Goal: Task Accomplishment & Management: Manage account settings

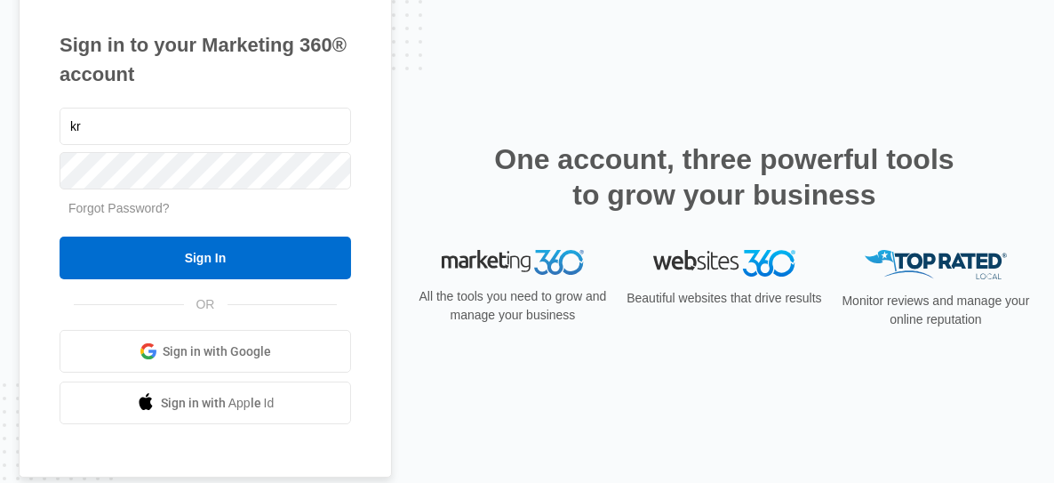
type input "k"
type input "[EMAIL_ADDRESS][DOMAIN_NAME]"
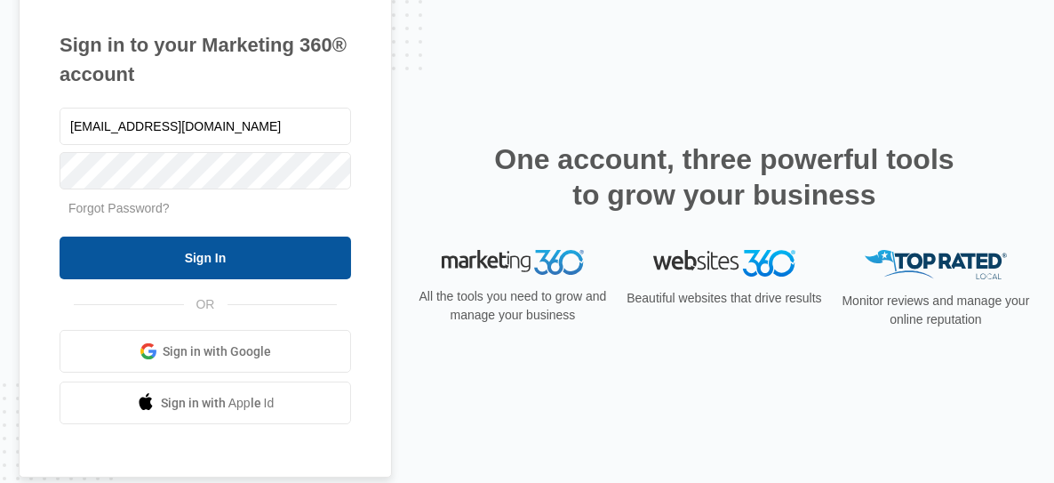
click at [155, 252] on input "Sign In" at bounding box center [205, 257] width 291 height 43
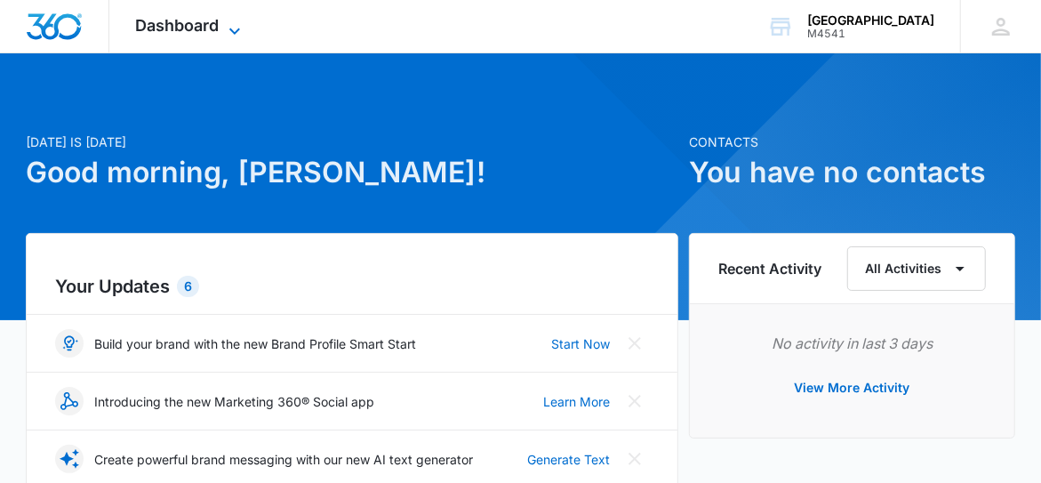
click at [236, 23] on icon at bounding box center [234, 30] width 21 height 21
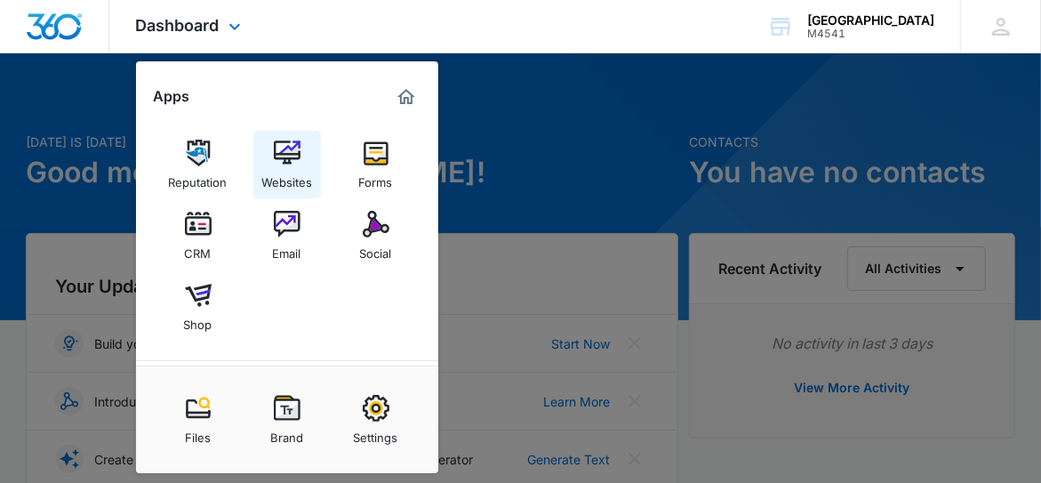
click at [291, 161] on img at bounding box center [287, 153] width 27 height 27
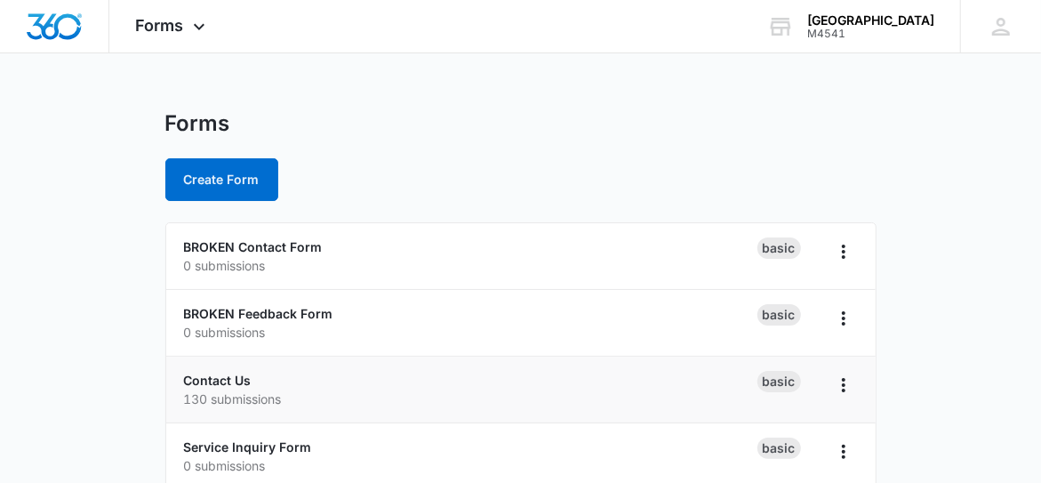
click at [586, 403] on p "130 submissions" at bounding box center [470, 398] width 573 height 19
click at [230, 376] on link "Contact Us" at bounding box center [218, 379] width 68 height 15
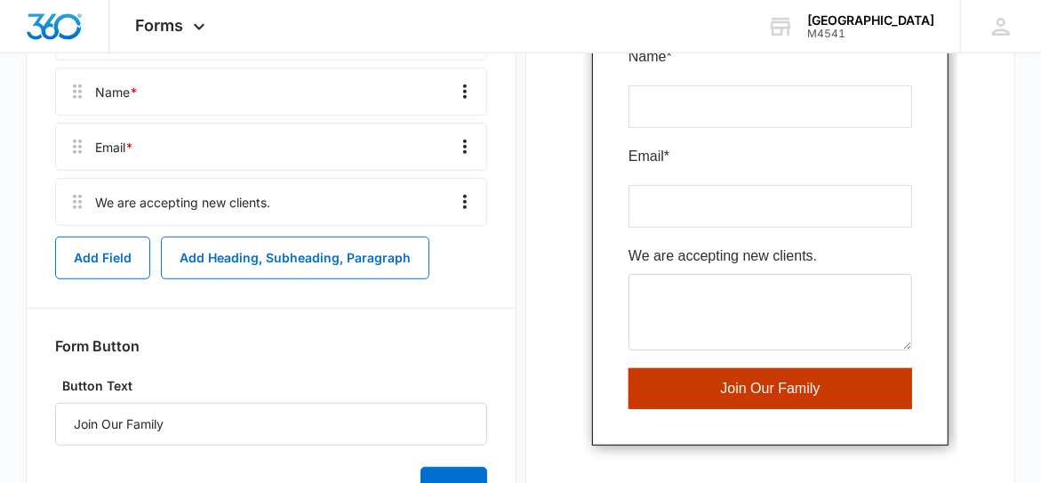
scroll to position [355, 0]
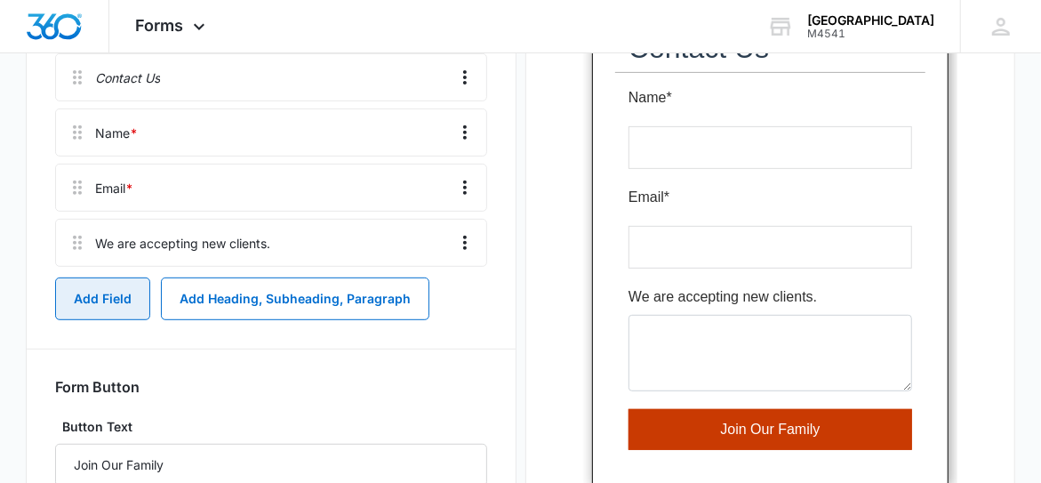
click at [92, 288] on button "Add Field" at bounding box center [102, 298] width 95 height 43
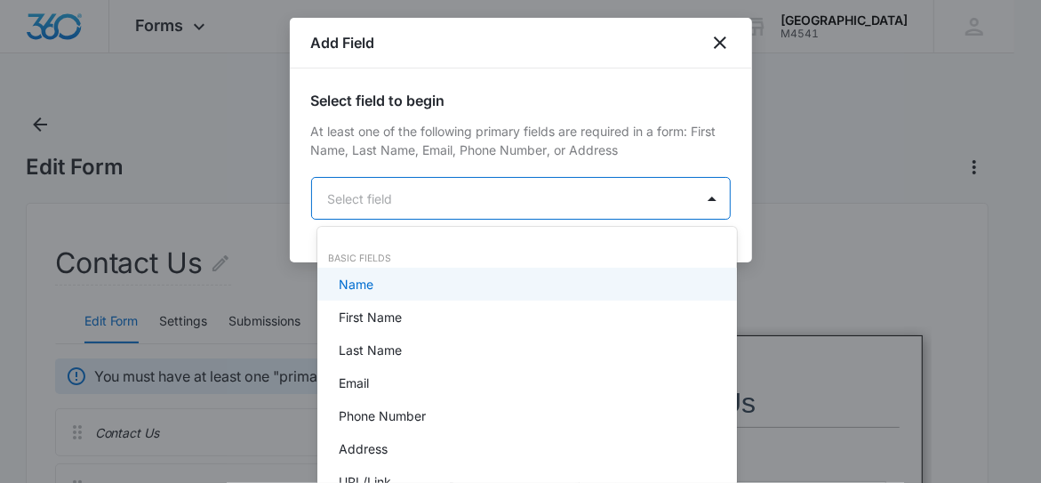
click at [491, 193] on body "Forms Apps Reputation Websites Forms CRM Email Social Shop Payments POS Content…" at bounding box center [520, 241] width 1041 height 483
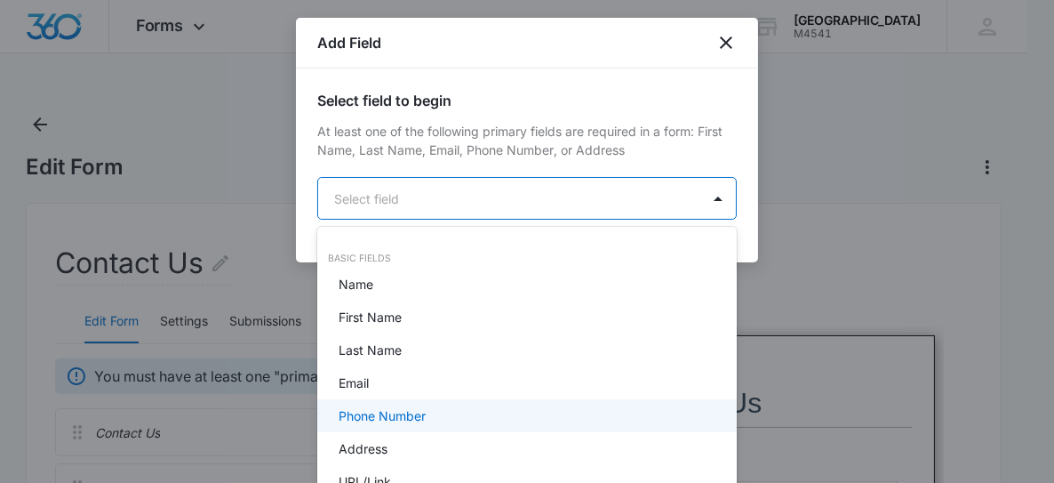
click at [417, 408] on p "Phone Number" at bounding box center [382, 415] width 87 height 19
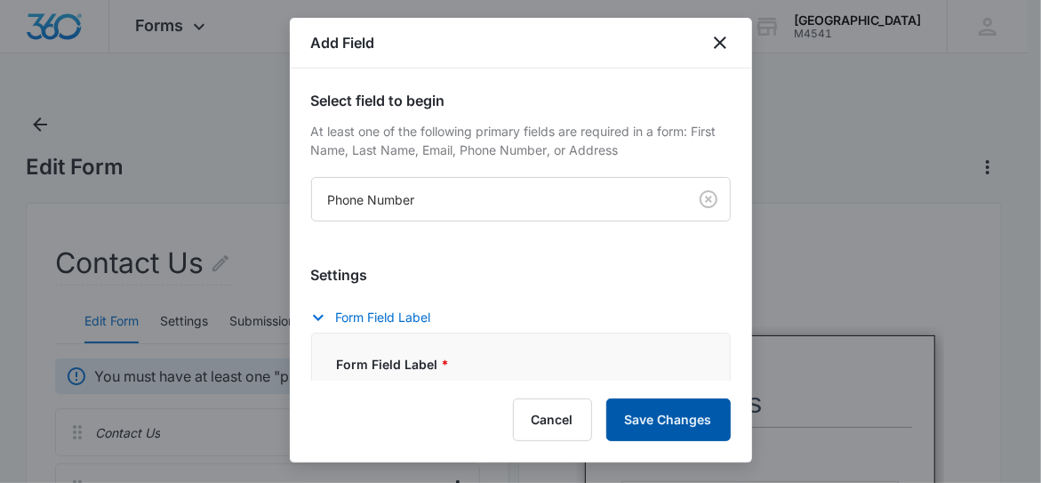
click at [675, 421] on button "Save Changes" at bounding box center [668, 419] width 124 height 43
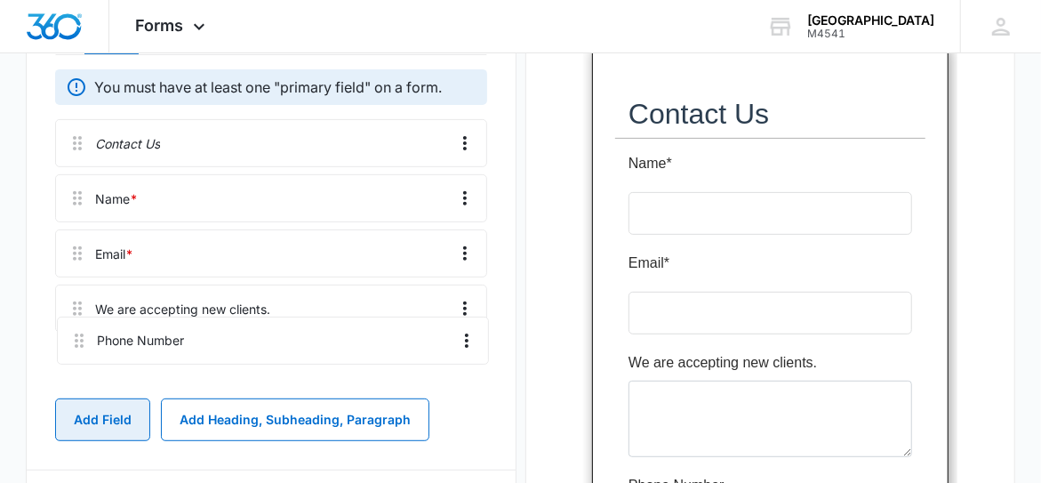
scroll to position [289, 0]
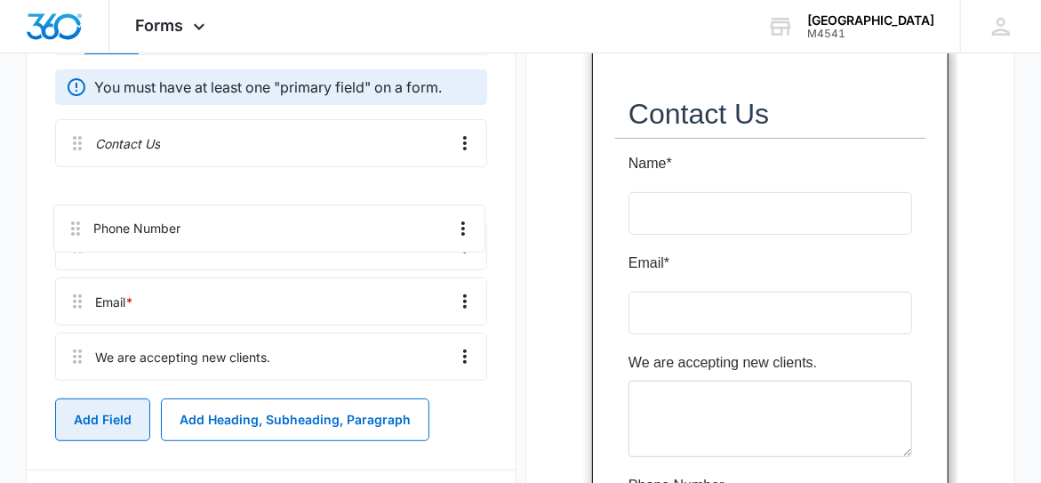
drag, startPoint x: 71, startPoint y: 370, endPoint x: 69, endPoint y: 222, distance: 147.5
click at [69, 222] on div "Contact Us Name * Email * We are accepting new clients. Phone Number" at bounding box center [270, 253] width 431 height 268
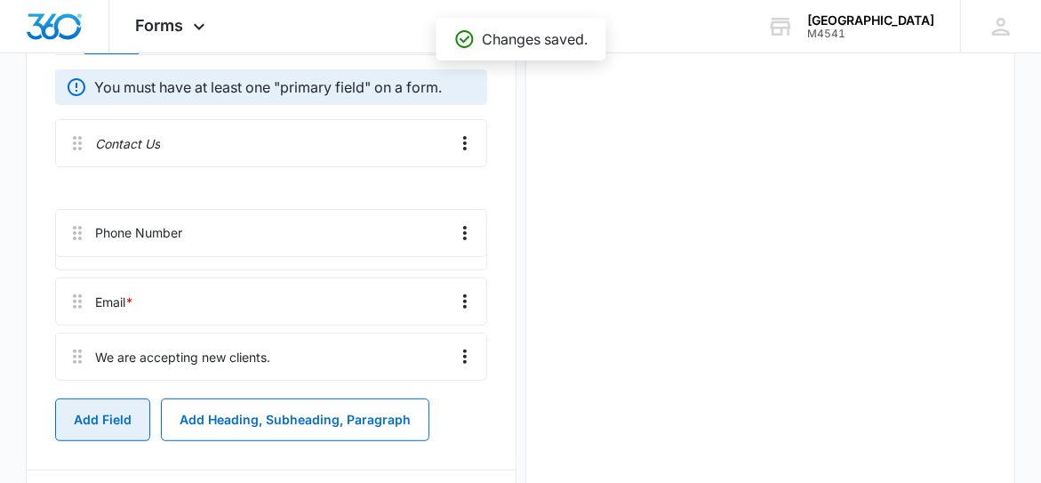
scroll to position [0, 0]
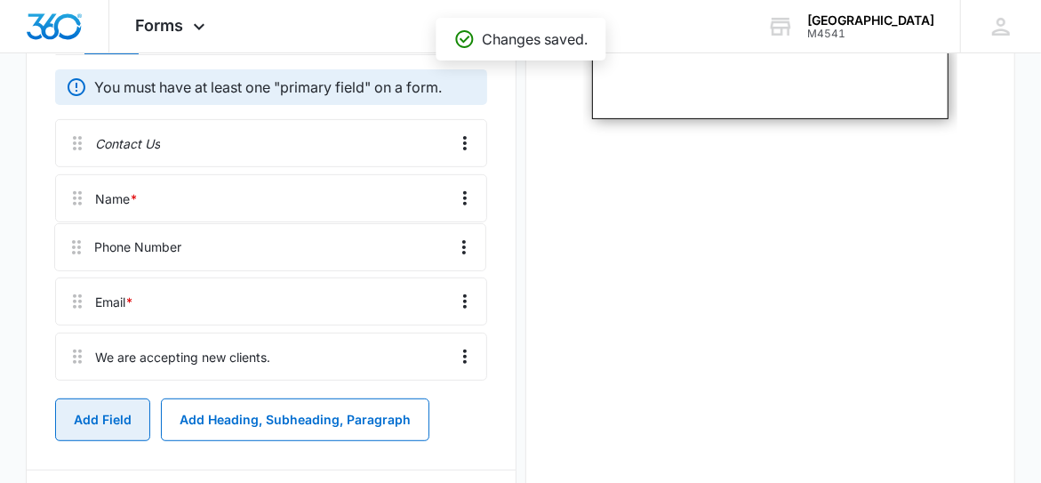
drag, startPoint x: 71, startPoint y: 199, endPoint x: 73, endPoint y: 251, distance: 51.6
click at [73, 251] on div "Contact Us Phone Number Name * Email * We are accepting new clients." at bounding box center [270, 253] width 431 height 268
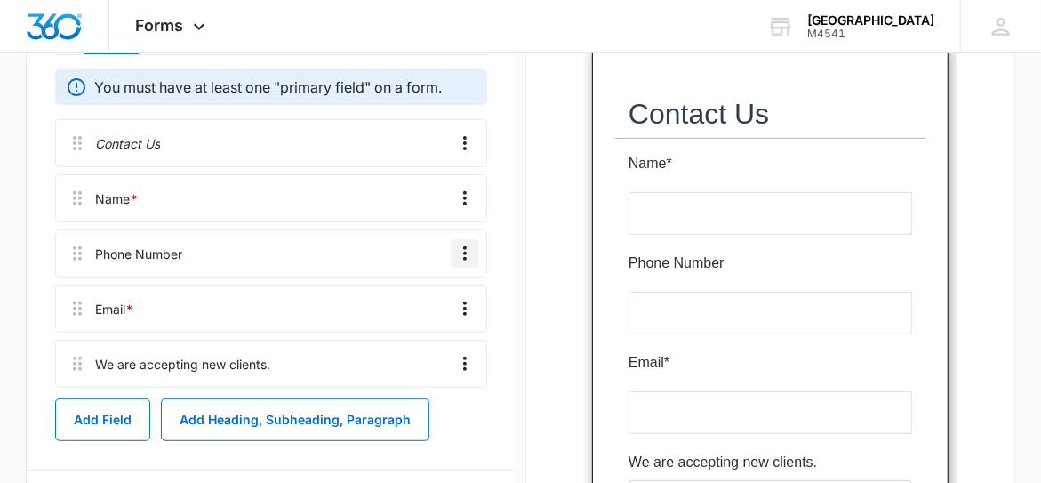
click at [461, 253] on icon "Overflow Menu" at bounding box center [464, 253] width 21 height 21
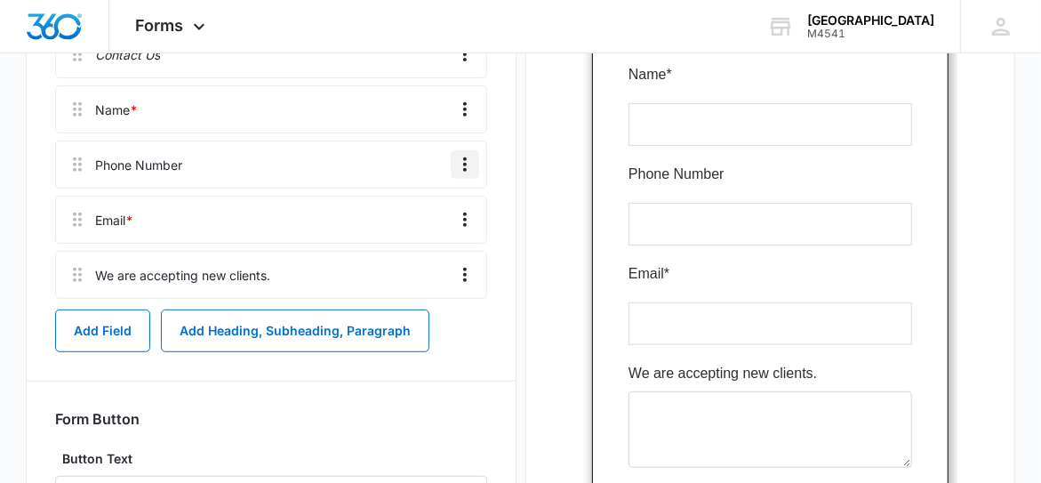
scroll to position [289, 0]
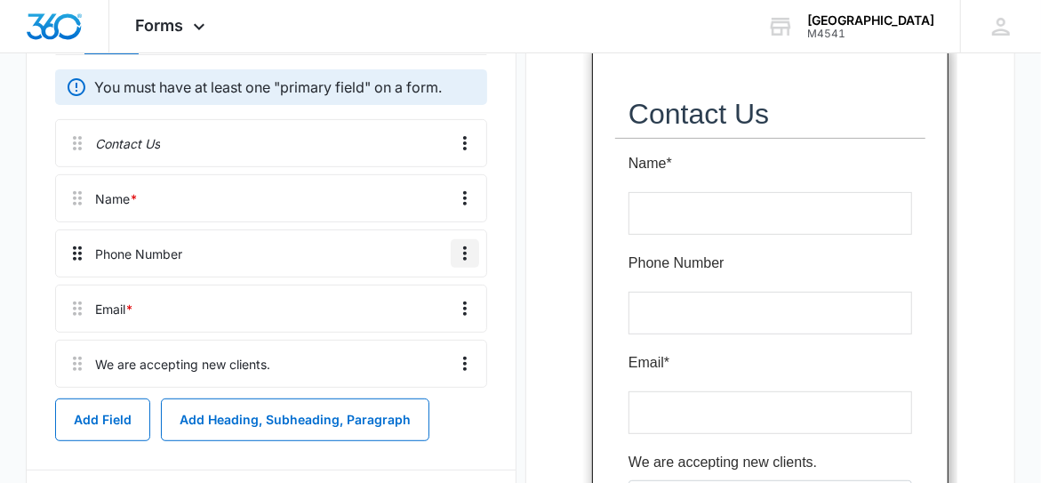
click at [77, 257] on icon at bounding box center [77, 253] width 21 height 21
click at [84, 262] on icon at bounding box center [77, 253] width 21 height 21
click at [124, 261] on div "Phone Number" at bounding box center [270, 253] width 431 height 48
click at [140, 252] on div "Phone Number" at bounding box center [138, 253] width 87 height 19
click at [464, 250] on icon "Overflow Menu" at bounding box center [464, 253] width 21 height 21
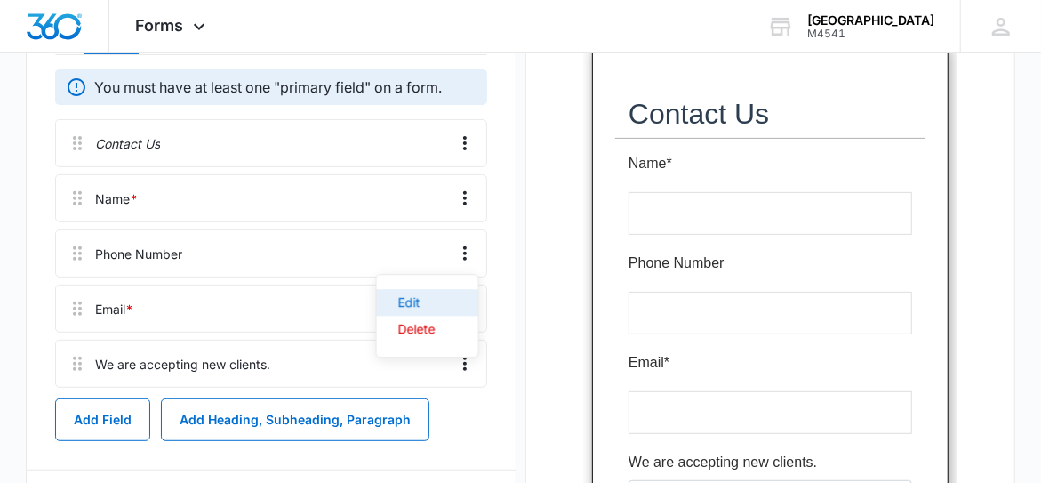
click at [404, 299] on div "Edit" at bounding box center [416, 302] width 37 height 12
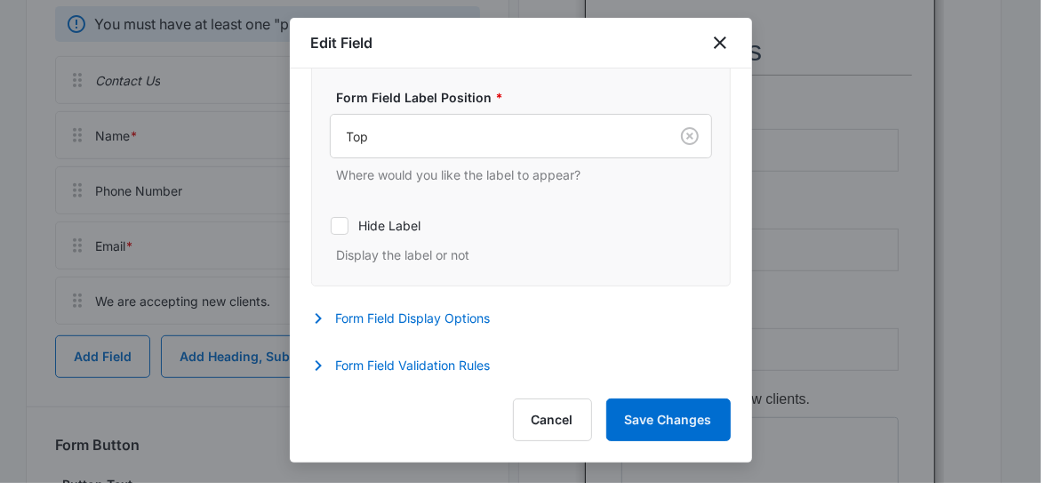
scroll to position [378, 0]
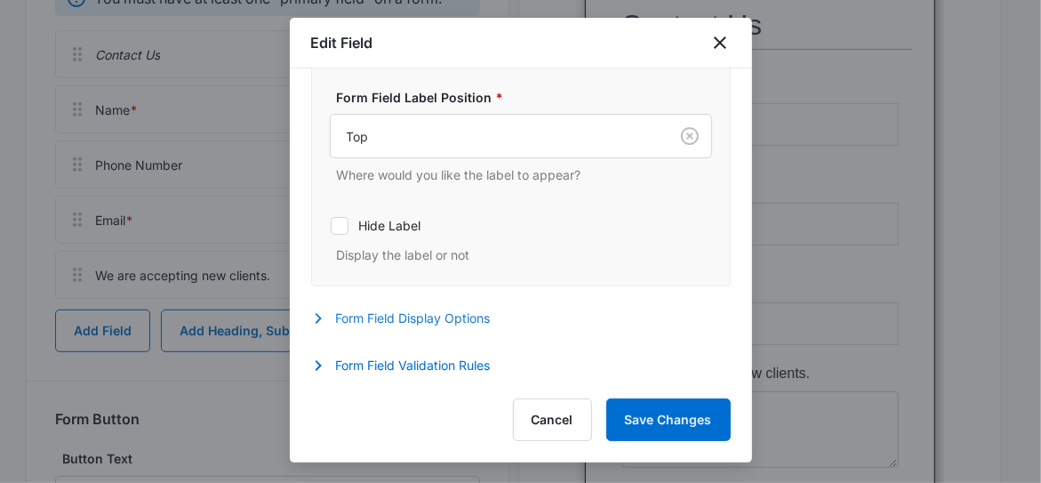
click at [318, 315] on icon "button" at bounding box center [318, 318] width 6 height 11
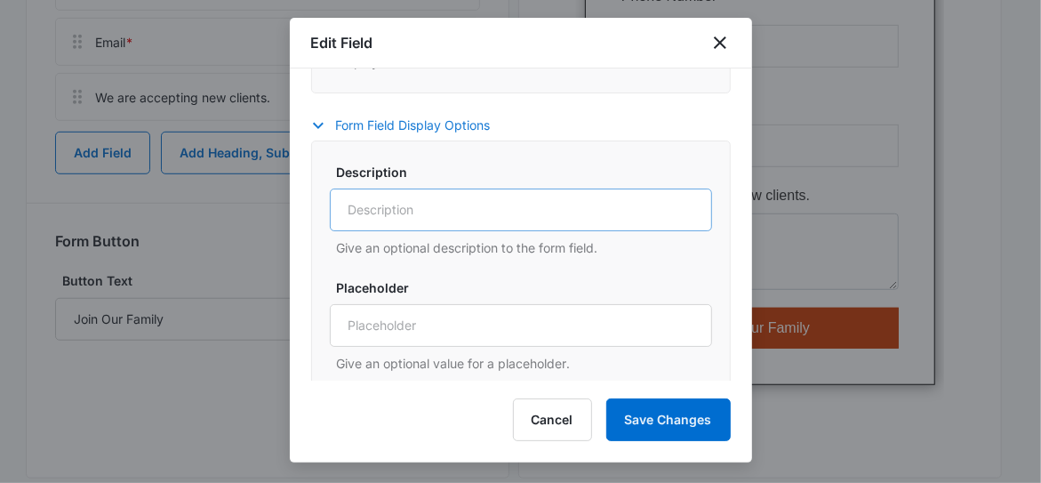
scroll to position [421, 0]
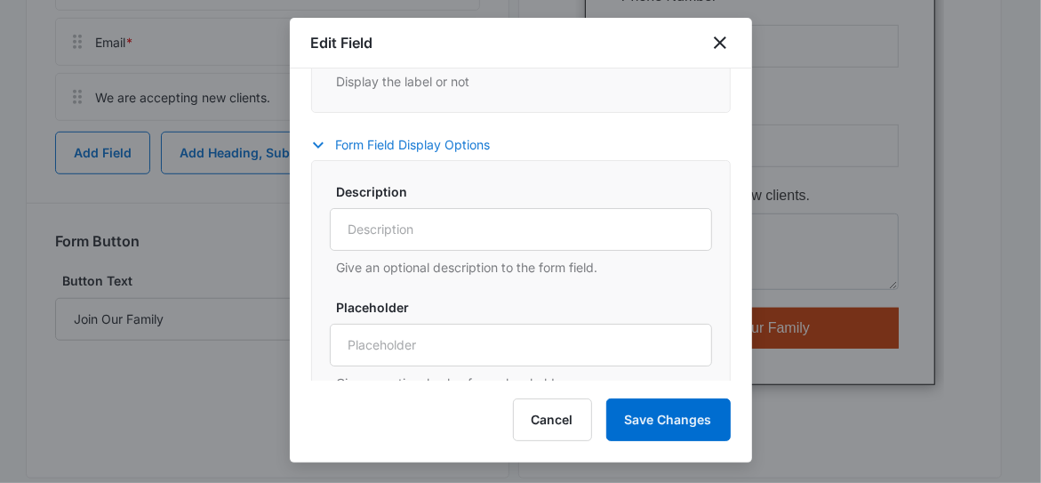
click at [317, 140] on icon "button" at bounding box center [317, 144] width 21 height 21
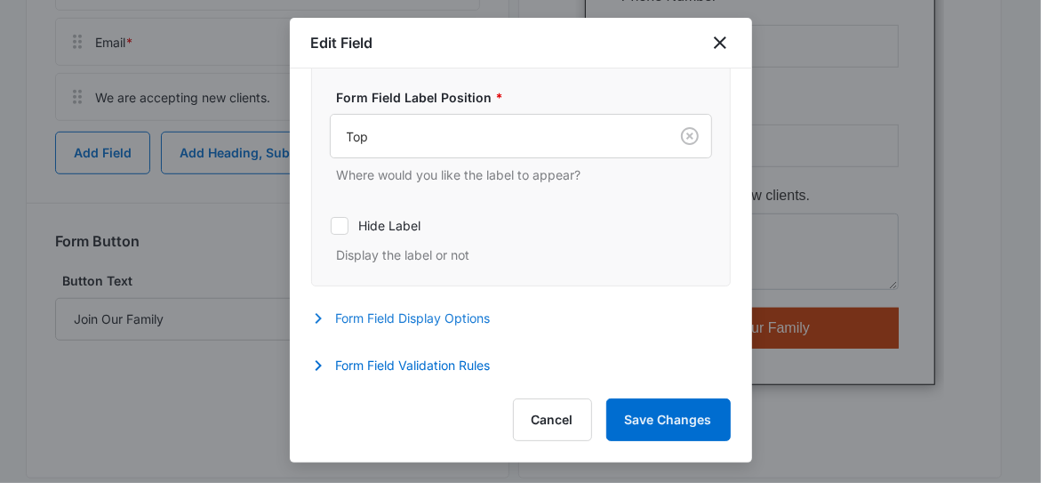
scroll to position [250, 0]
click at [312, 366] on icon "button" at bounding box center [317, 365] width 21 height 21
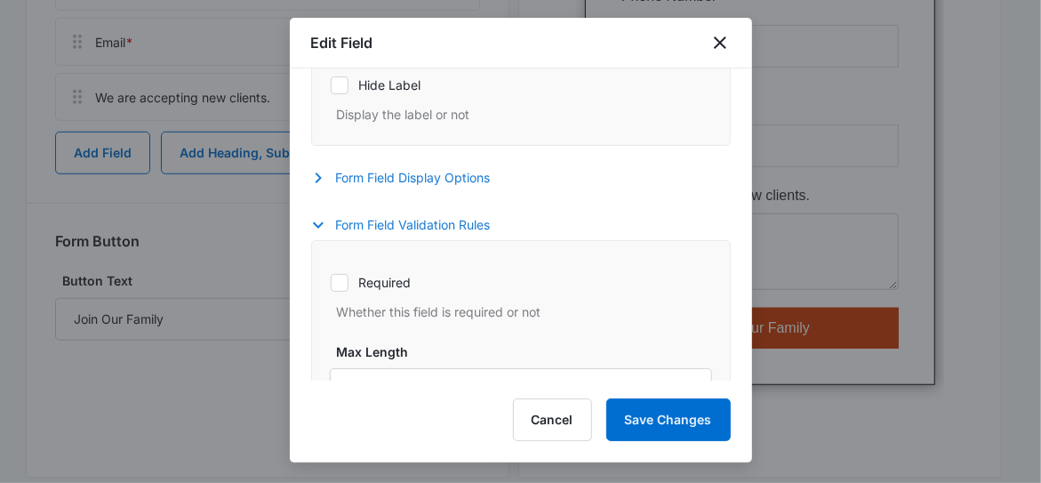
scroll to position [427, 0]
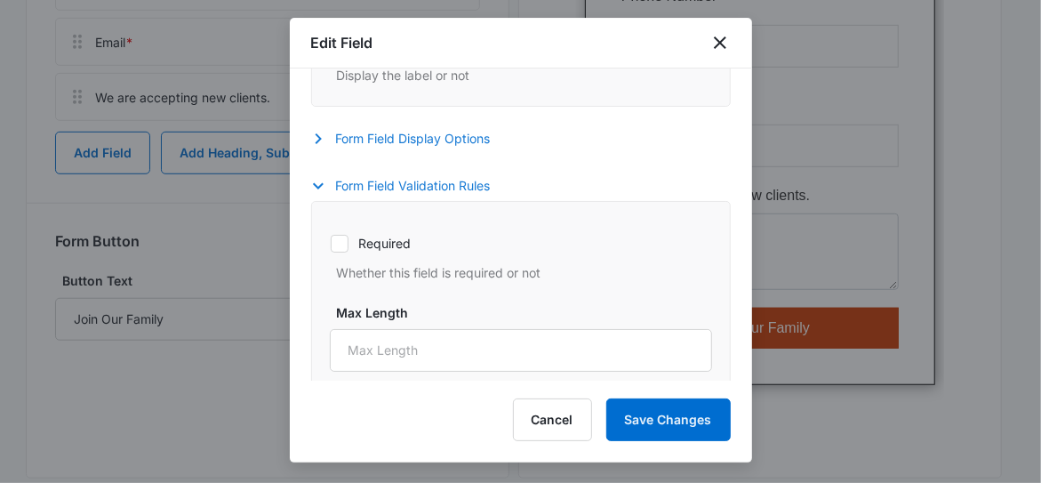
click at [344, 245] on icon at bounding box center [339, 243] width 16 height 16
click at [331, 243] on input "Required" at bounding box center [330, 243] width 1 height 1
checkbox input "true"
click at [632, 420] on button "Save Changes" at bounding box center [668, 419] width 124 height 43
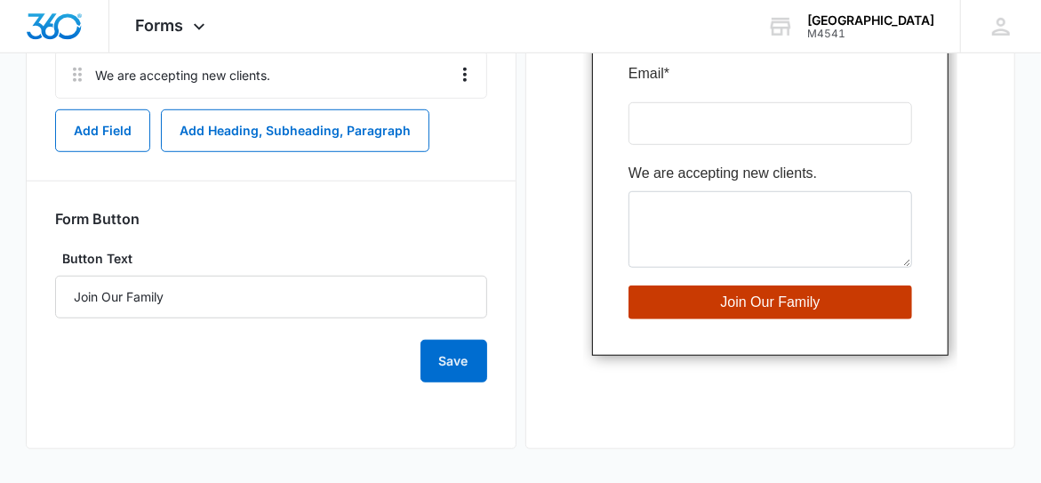
scroll to position [579, 0]
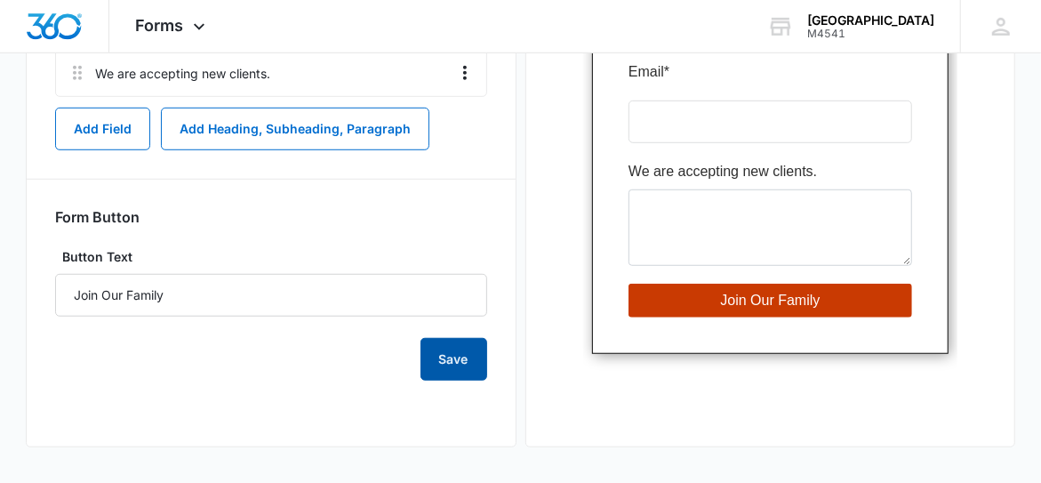
click at [463, 366] on button "Save" at bounding box center [453, 359] width 67 height 43
